Goal: Contribute content: Contribute content

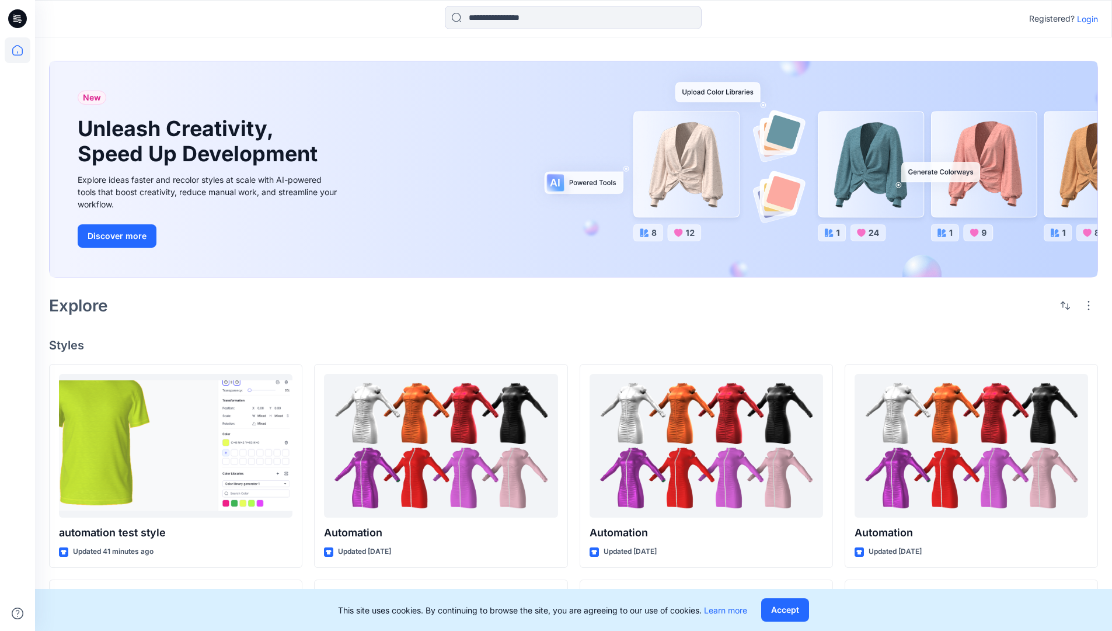
click at [1085, 19] on p "Login" at bounding box center [1087, 19] width 21 height 12
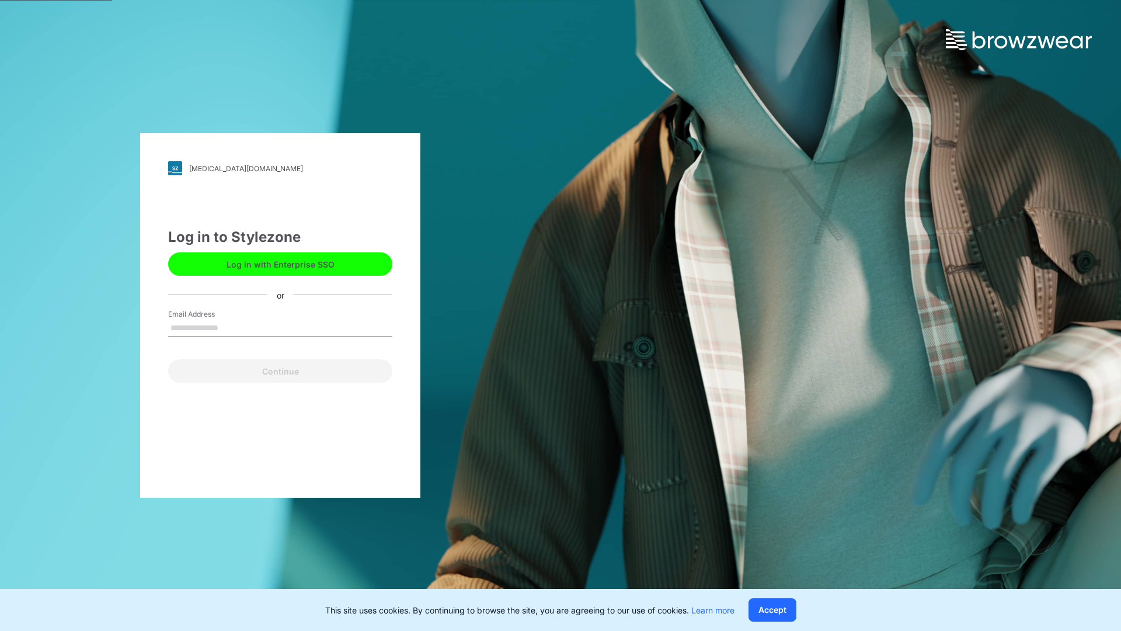
click at [231, 327] on input "Email Address" at bounding box center [280, 328] width 224 height 18
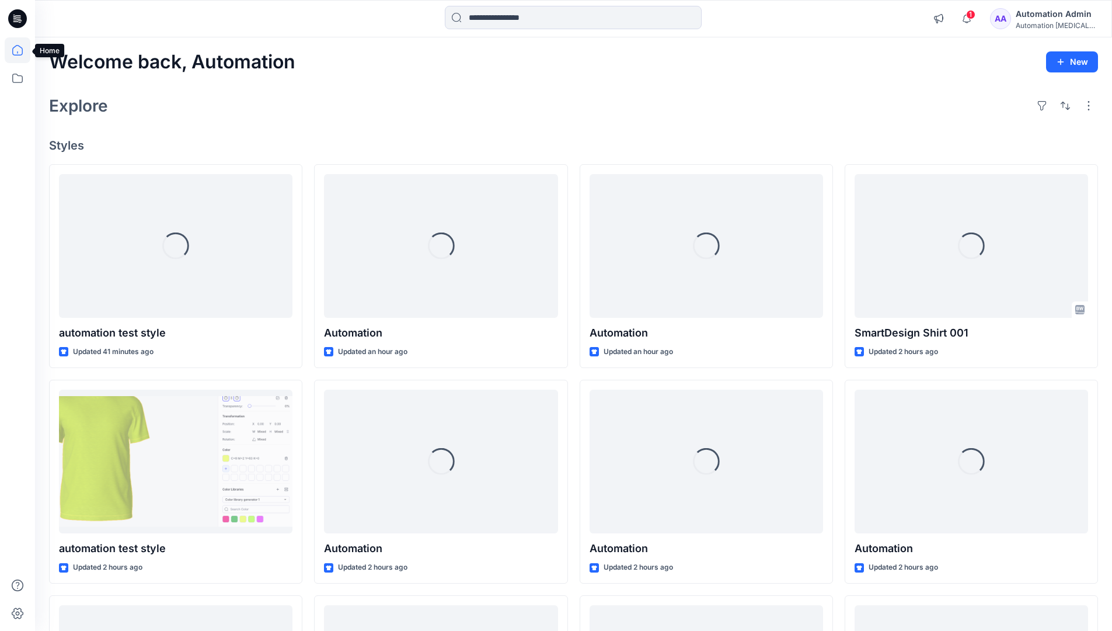
click at [22, 50] on icon at bounding box center [17, 50] width 11 height 11
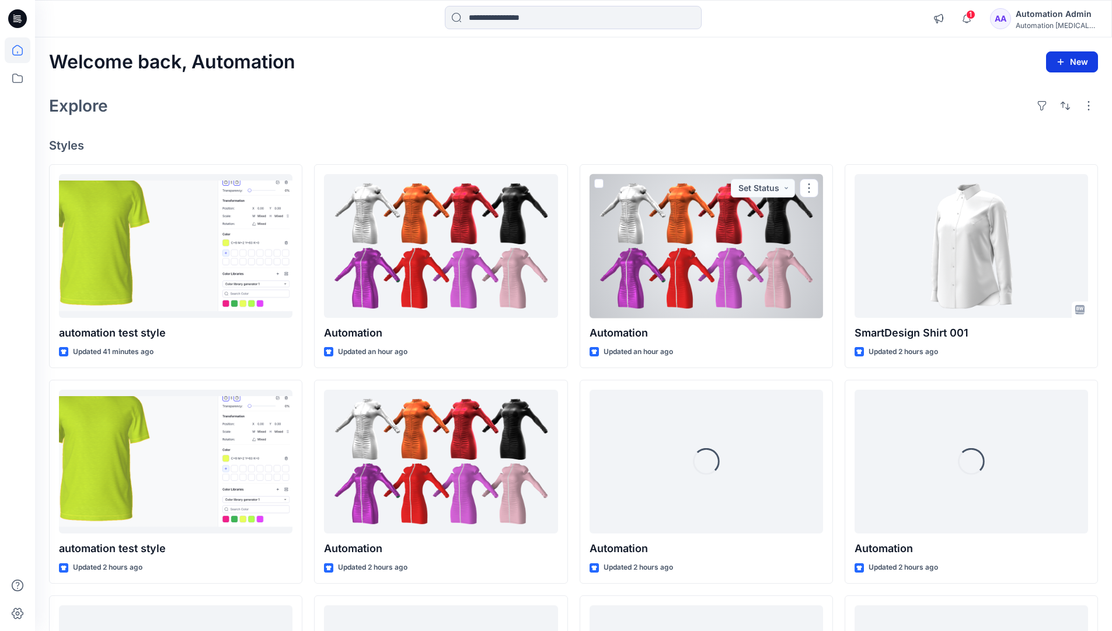
click at [1077, 64] on button "New" at bounding box center [1072, 61] width 52 height 21
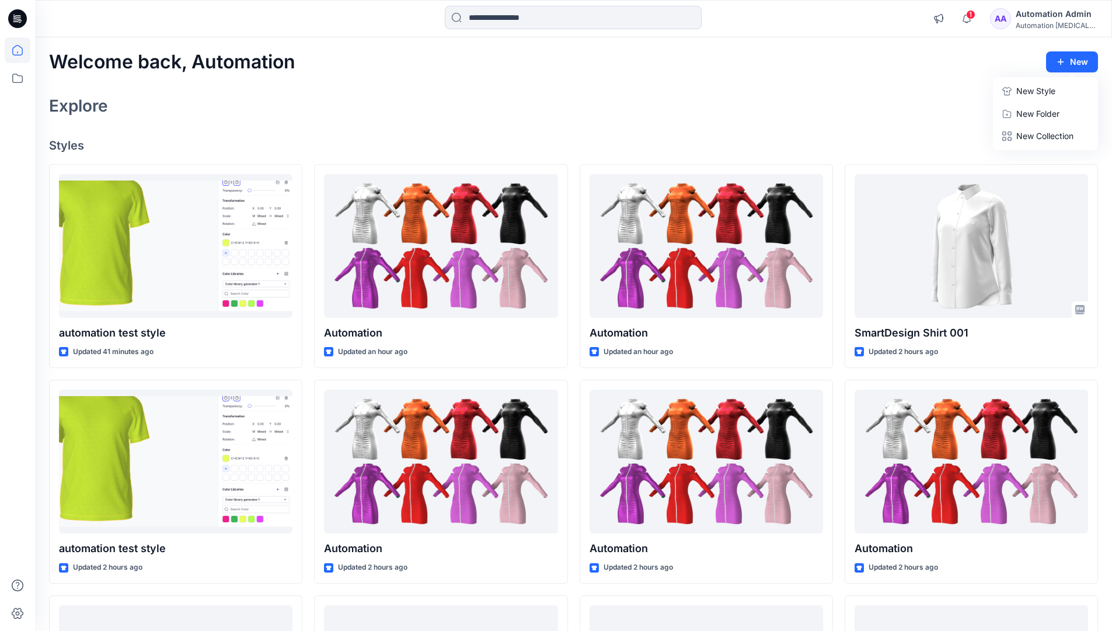
click at [1024, 87] on p "New Style" at bounding box center [1036, 91] width 39 height 14
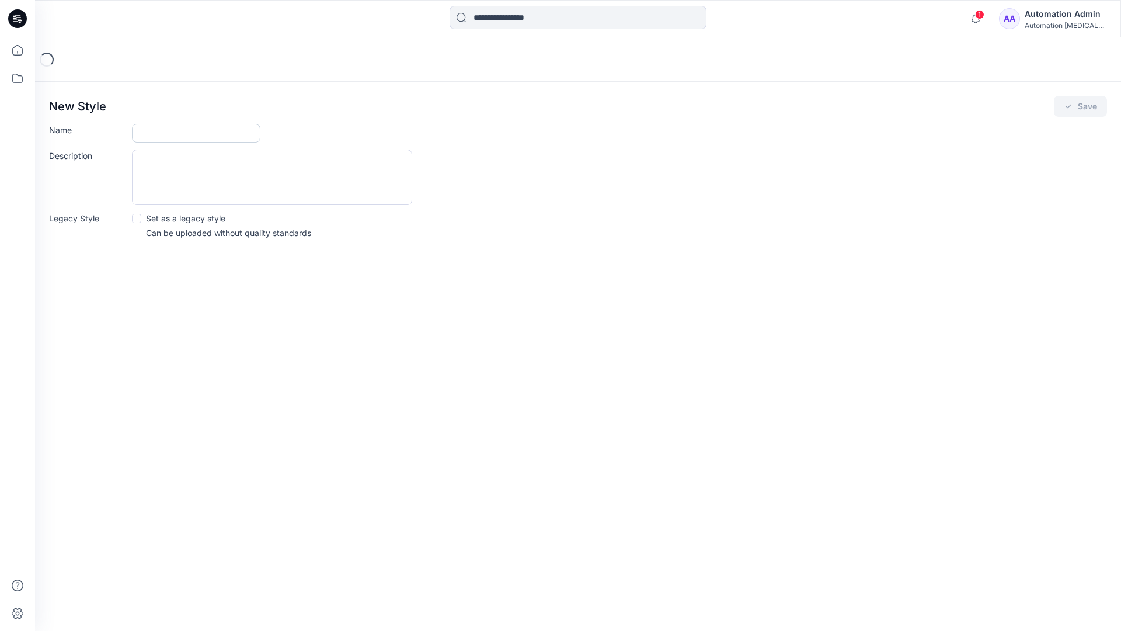
click at [152, 135] on input "Name" at bounding box center [196, 133] width 128 height 19
type input "**********"
click at [1081, 109] on button "Save" at bounding box center [1080, 106] width 53 height 21
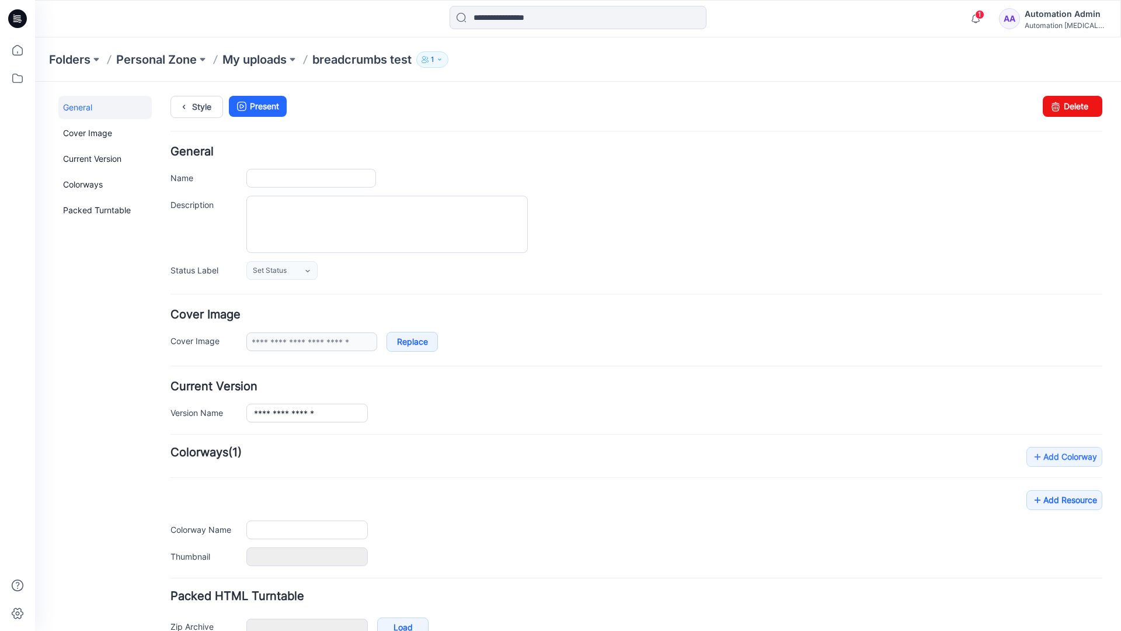
type input "**********"
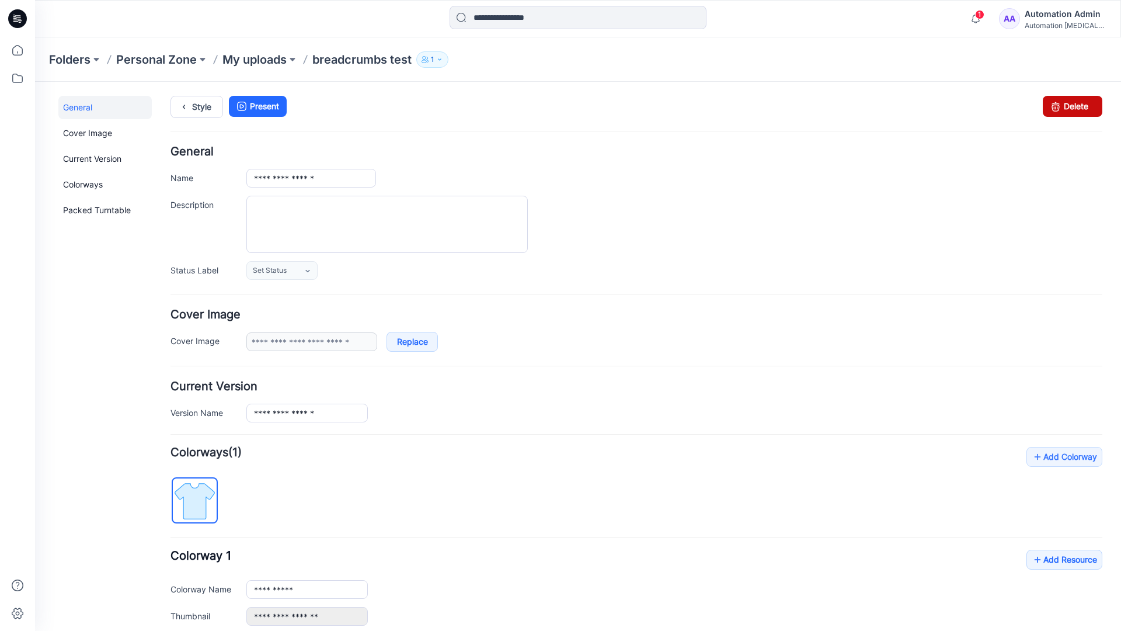
click at [1070, 110] on link "Delete" at bounding box center [1073, 106] width 60 height 21
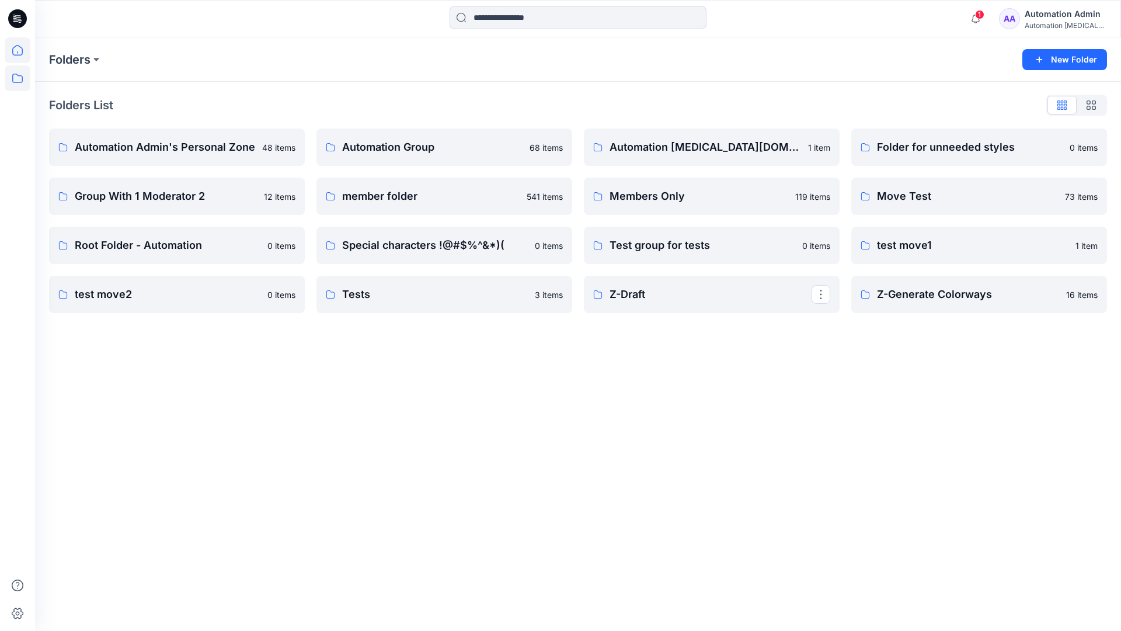
click at [17, 53] on icon at bounding box center [18, 50] width 26 height 26
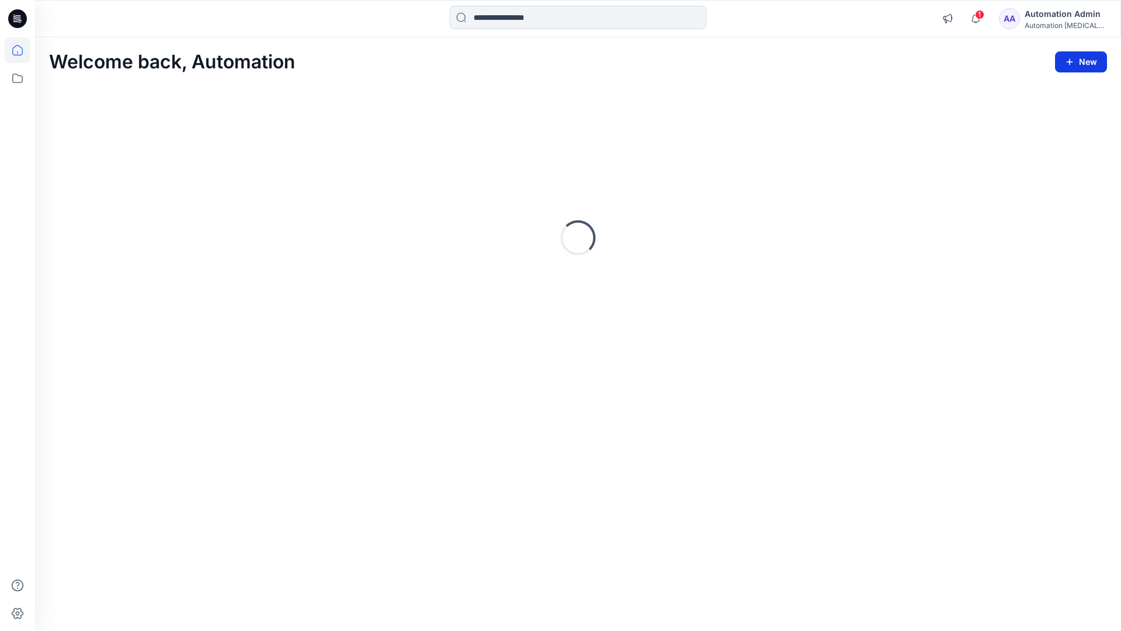
click at [1082, 62] on button "New" at bounding box center [1081, 61] width 52 height 21
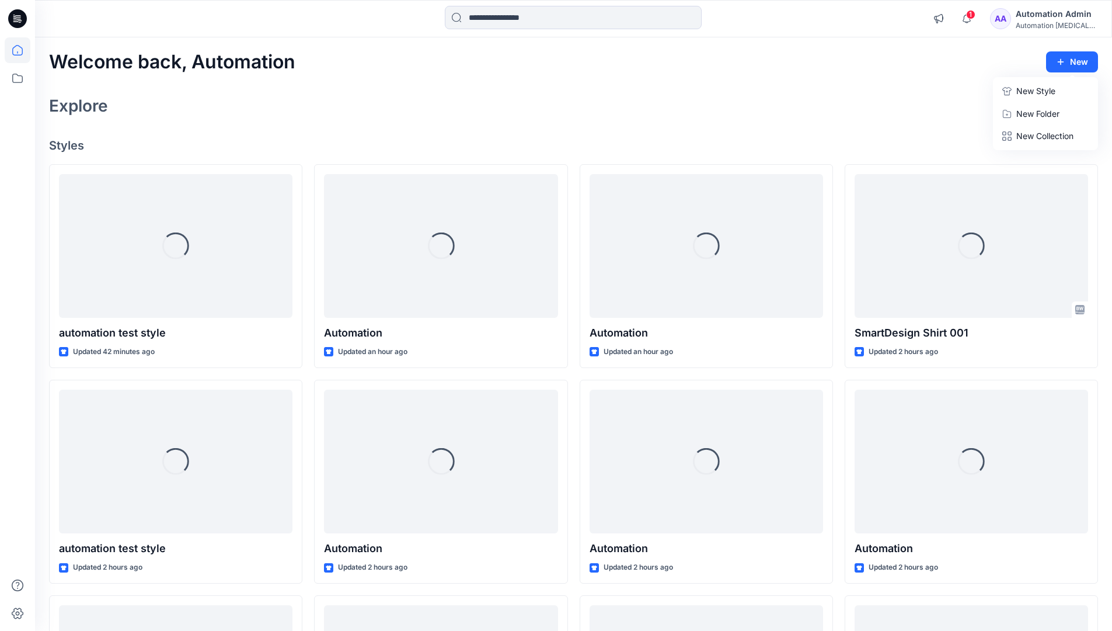
click at [1039, 92] on p "New Style" at bounding box center [1036, 91] width 39 height 14
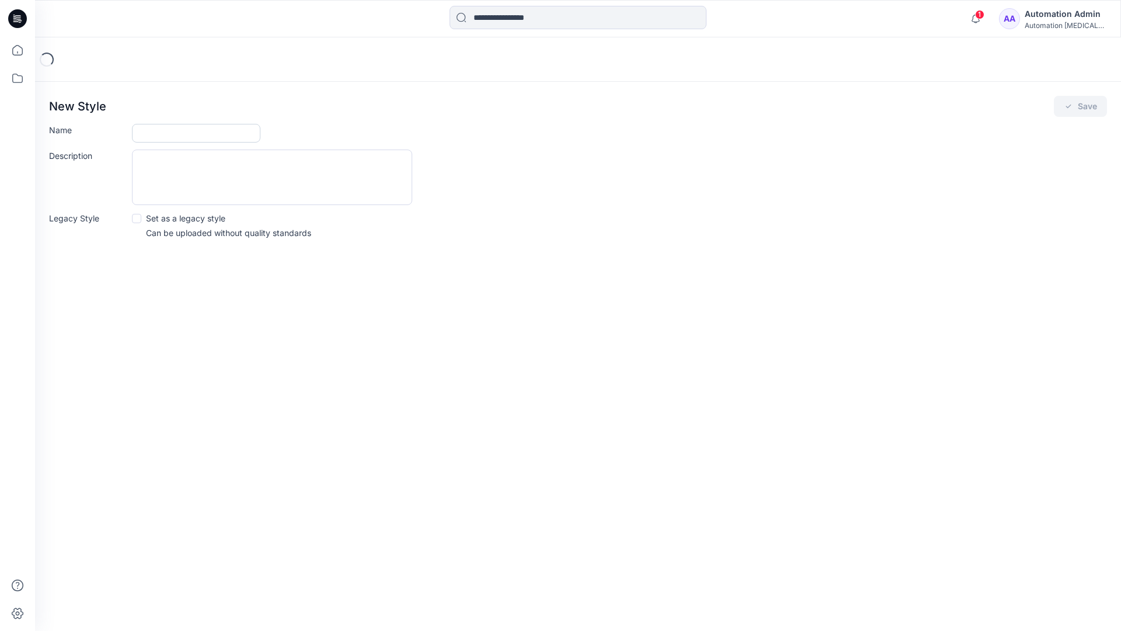
click at [153, 134] on input "Name" at bounding box center [196, 133] width 128 height 19
type input "**********"
click at [135, 220] on span at bounding box center [136, 218] width 9 height 9
click at [1078, 108] on button "Save" at bounding box center [1080, 106] width 53 height 21
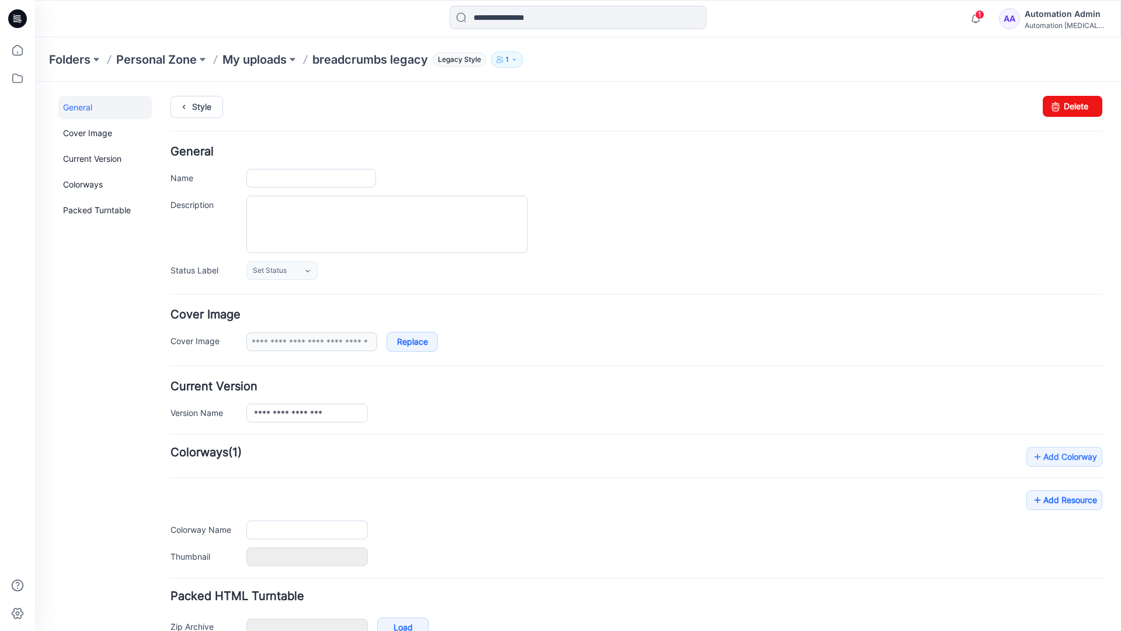
type input "**********"
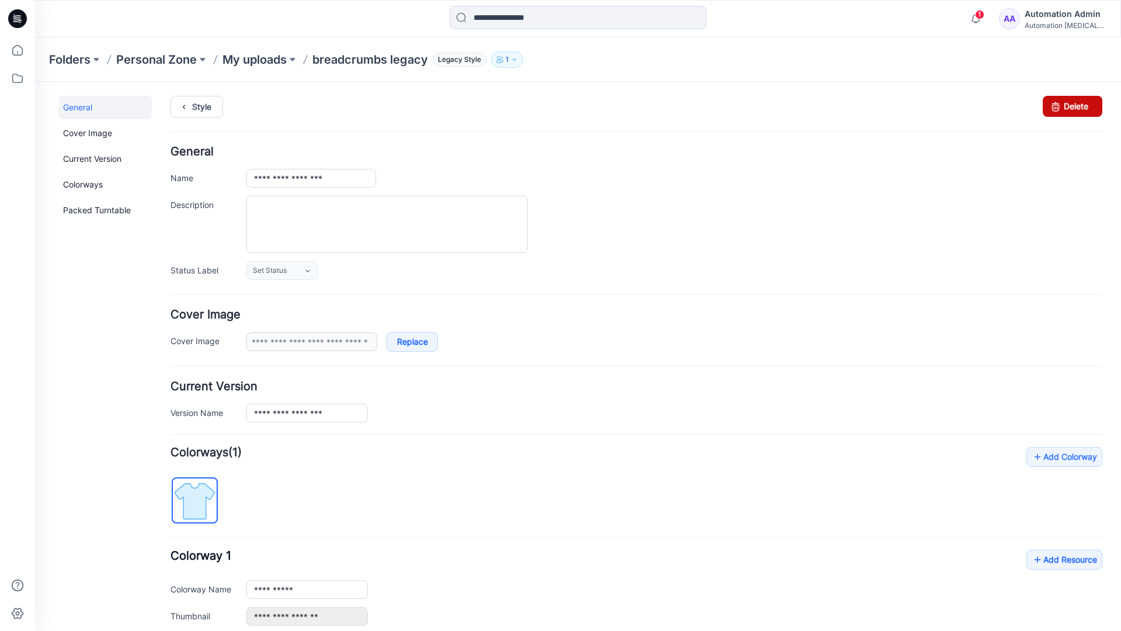
click at [1061, 106] on link "Delete" at bounding box center [1073, 106] width 60 height 21
click at [19, 49] on icon at bounding box center [18, 50] width 26 height 26
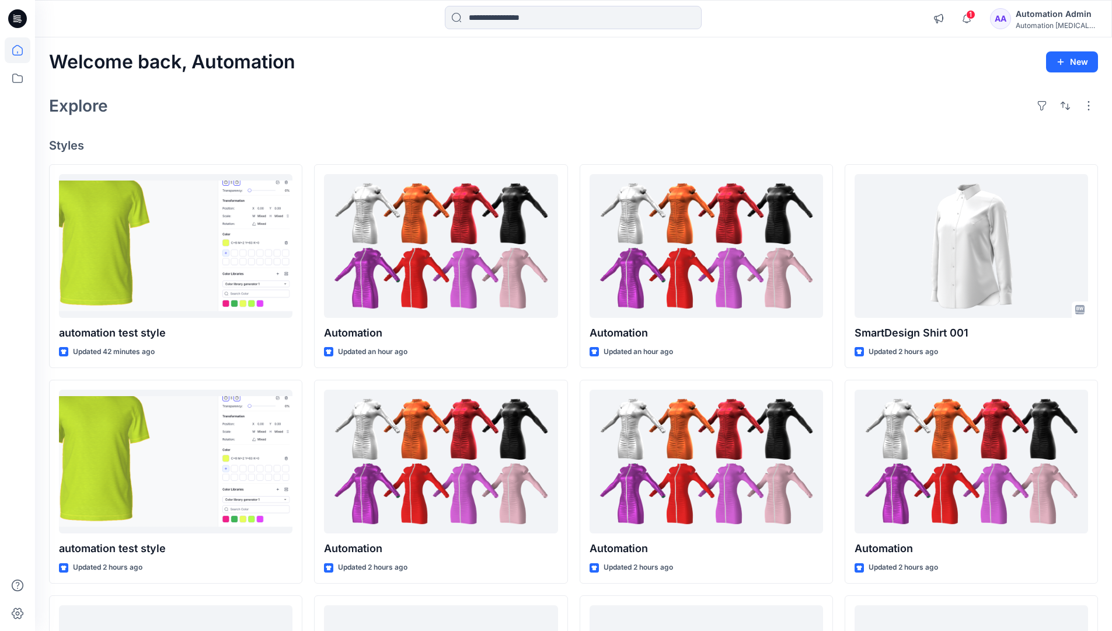
click at [1045, 18] on div "Automation Admin" at bounding box center [1057, 14] width 82 height 14
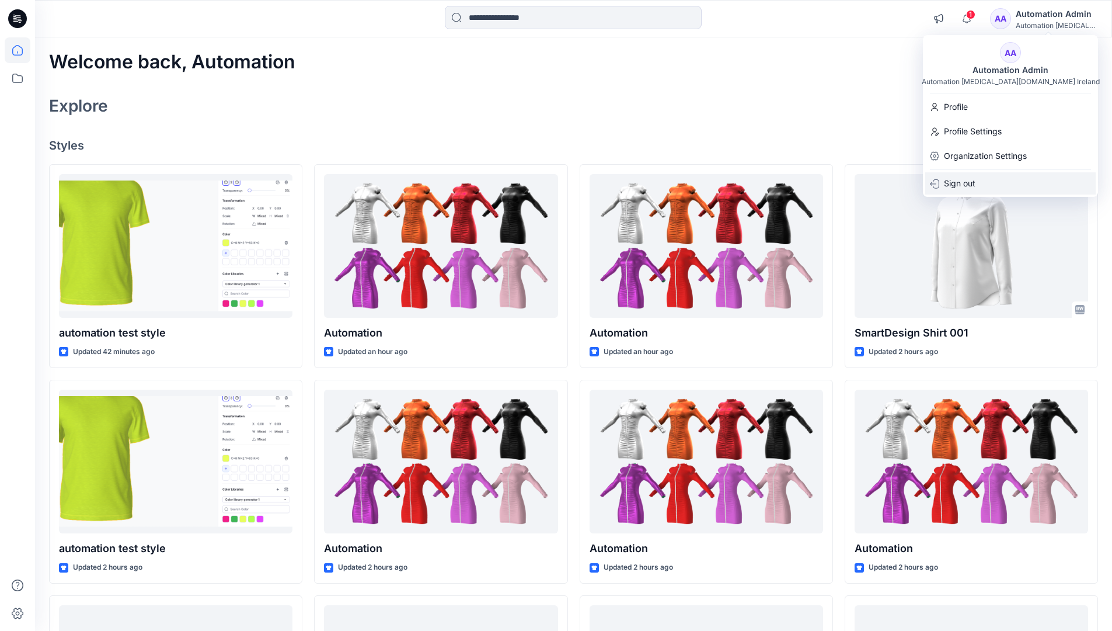
click at [973, 183] on p "Sign out" at bounding box center [960, 183] width 32 height 22
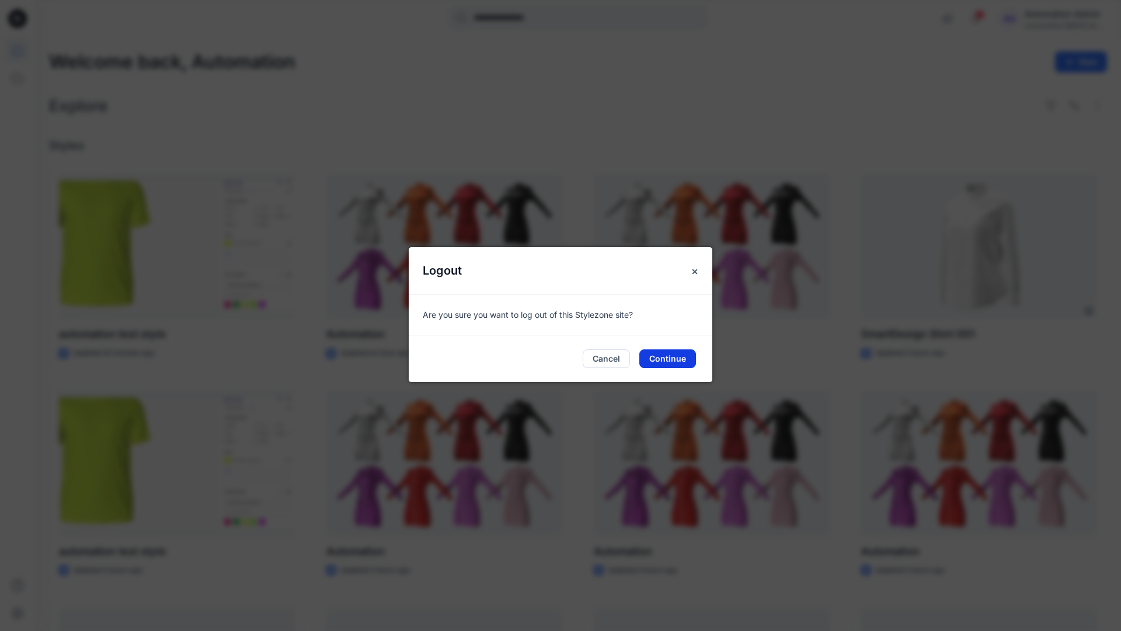
click at [662, 360] on button "Continue" at bounding box center [667, 358] width 57 height 19
